Goal: Browse casually

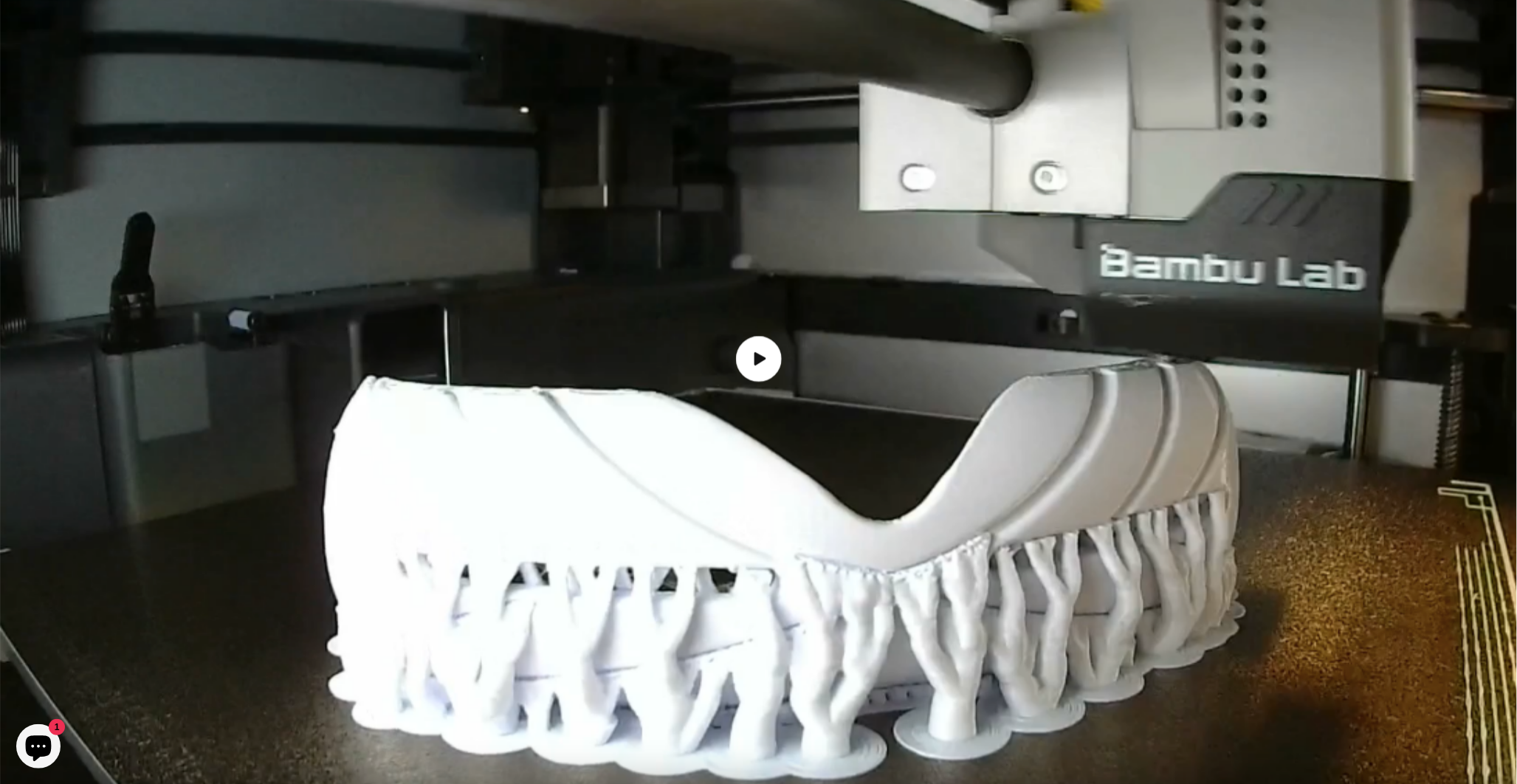
scroll to position [1886, 0]
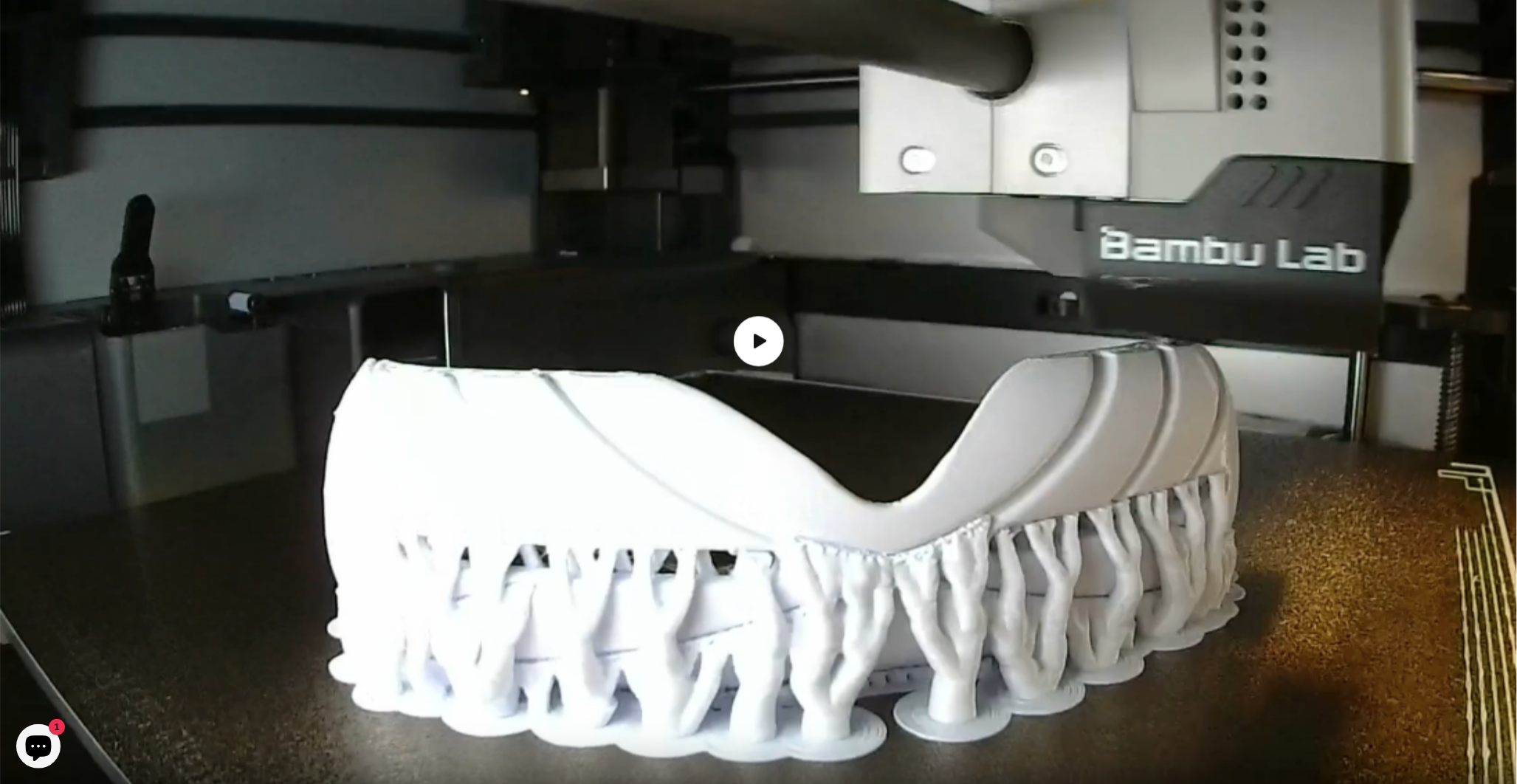
click at [763, 333] on icon "Load video: How the Inuit goggles are made" at bounding box center [759, 340] width 16 height 16
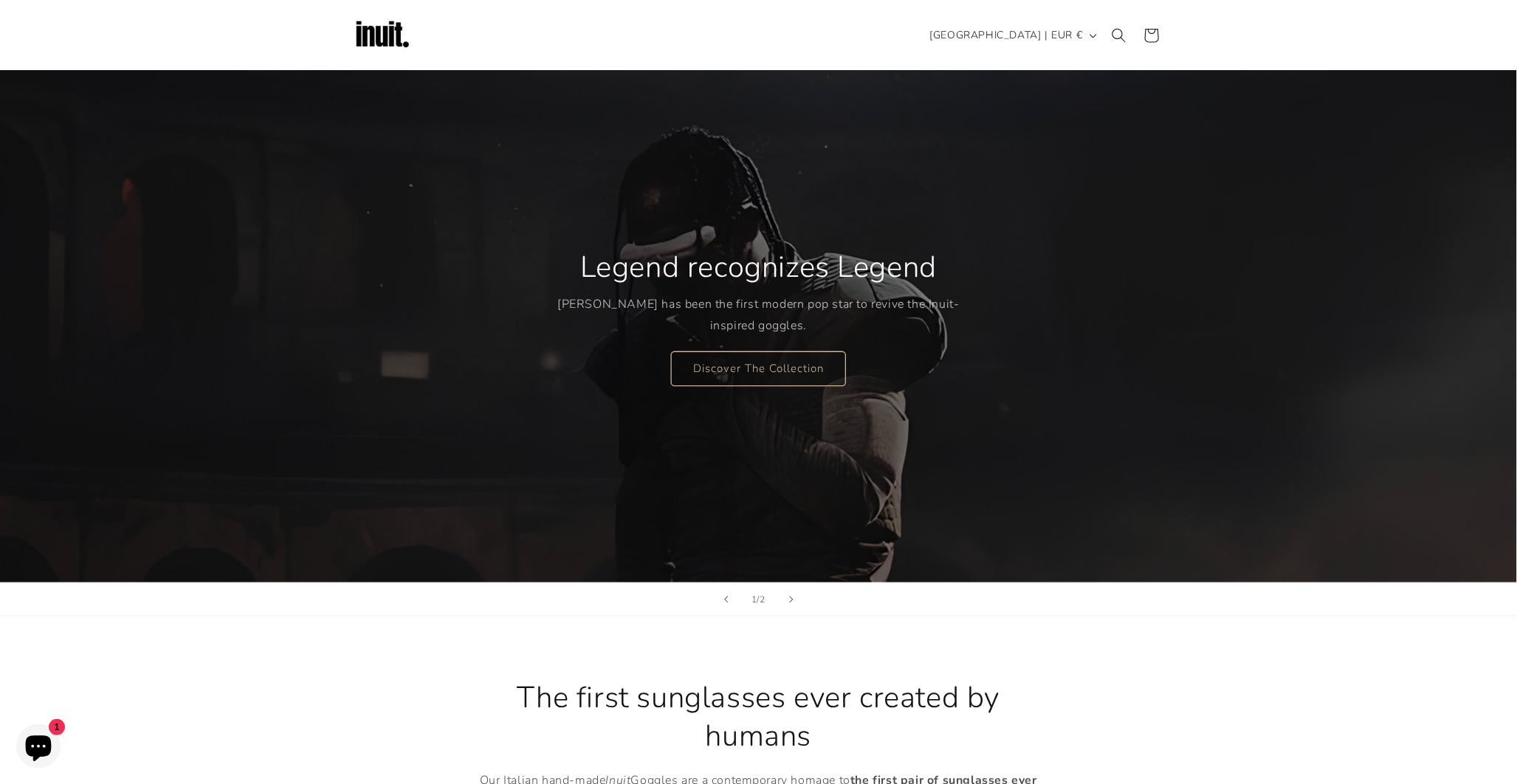
scroll to position [0, 0]
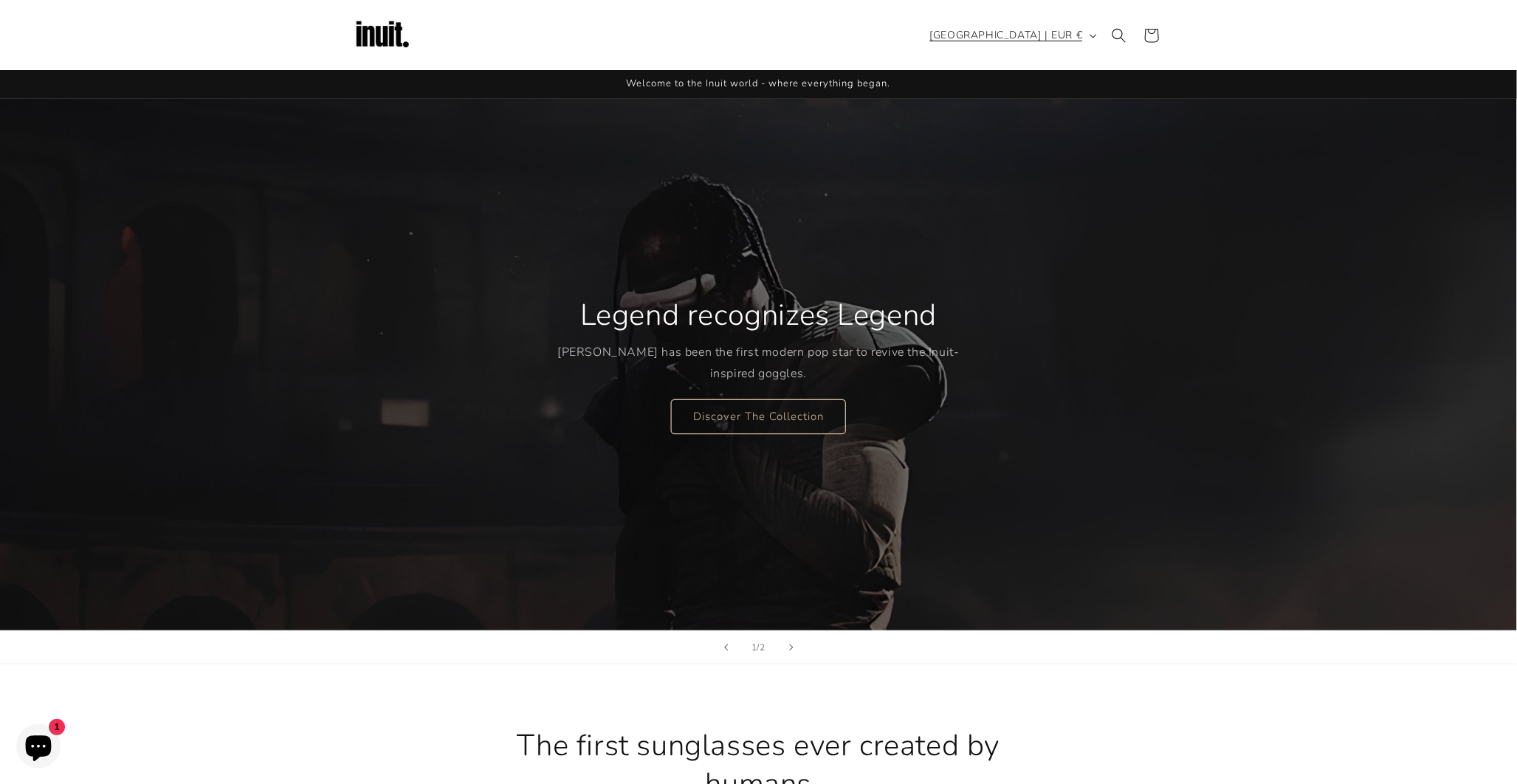
click at [1088, 34] on button "[GEOGRAPHIC_DATA] | EUR €" at bounding box center [1011, 35] width 181 height 28
